Goal: Find specific page/section: Find specific page/section

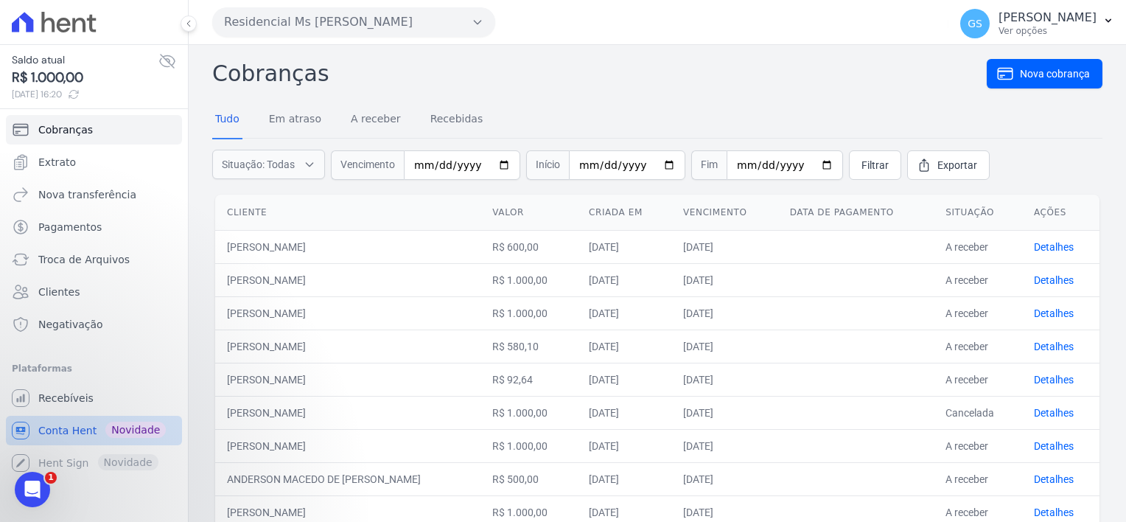
click at [71, 433] on span "Conta Hent" at bounding box center [67, 430] width 58 height 15
